Goal: Navigation & Orientation: Find specific page/section

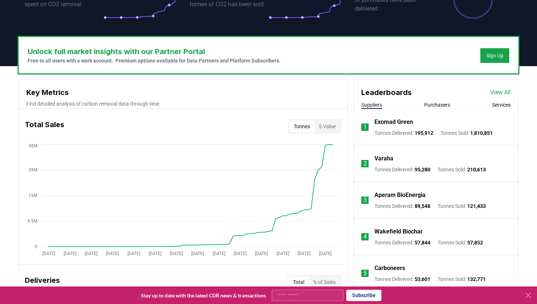
scroll to position [191, 0]
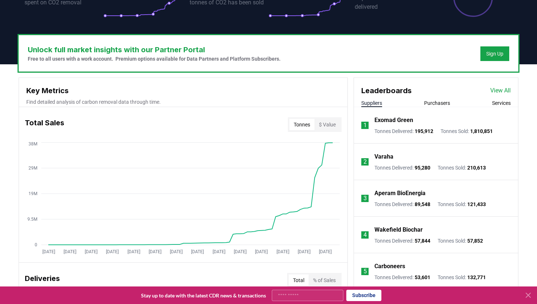
click at [504, 92] on link "View All" at bounding box center [500, 90] width 20 height 9
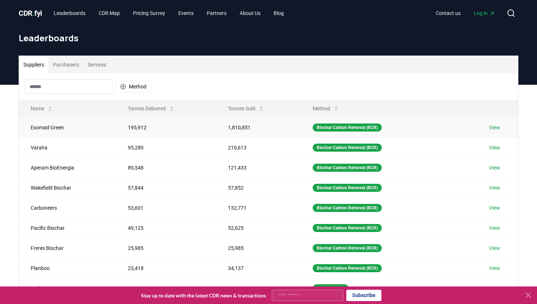
click at [495, 127] on link "View" at bounding box center [494, 127] width 11 height 7
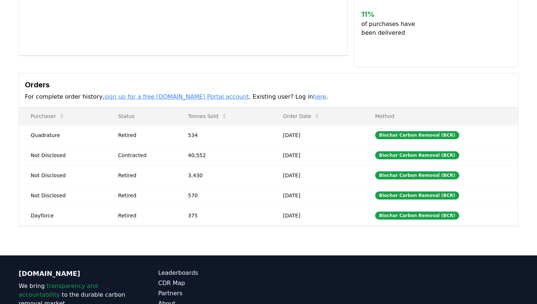
scroll to position [158, 0]
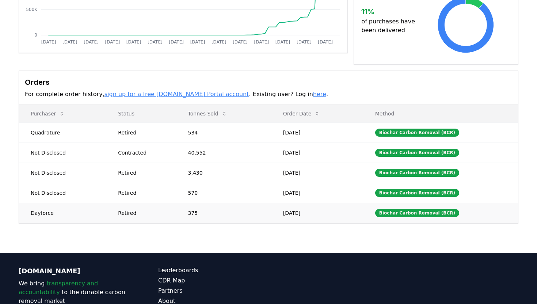
drag, startPoint x: 53, startPoint y: 213, endPoint x: 27, endPoint y: 212, distance: 25.9
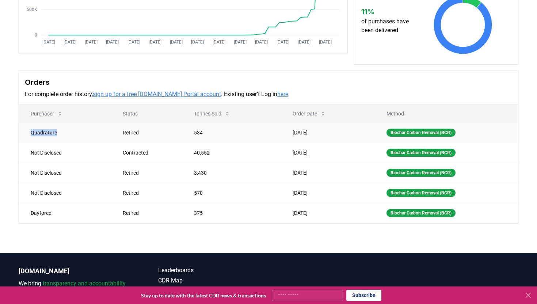
drag, startPoint x: 29, startPoint y: 131, endPoint x: 69, endPoint y: 131, distance: 40.2
click at [70, 131] on td "Quadrature" at bounding box center [65, 132] width 92 height 20
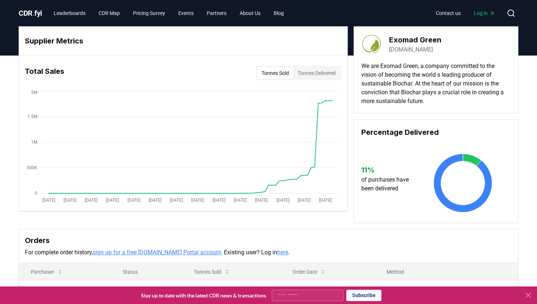
click at [411, 72] on p "We are Exomad Green, a company committed to the vision of becoming the world s …" at bounding box center [435, 84] width 149 height 44
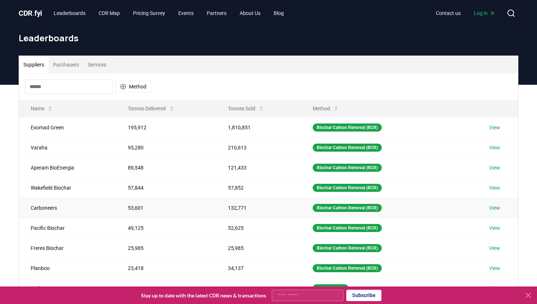
click at [495, 208] on link "View" at bounding box center [494, 207] width 11 height 7
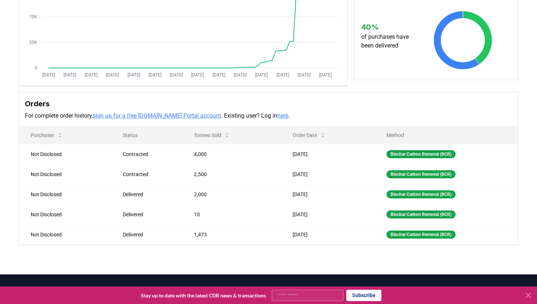
scroll to position [126, 0]
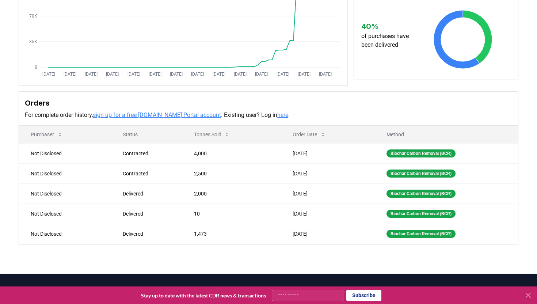
click at [277, 115] on link "here" at bounding box center [282, 114] width 11 height 7
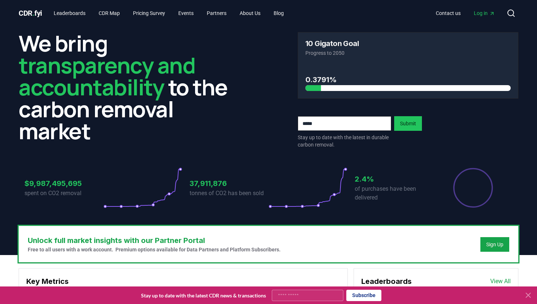
click at [478, 13] on span "Log in" at bounding box center [484, 12] width 21 height 7
